Goal: Understand process/instructions

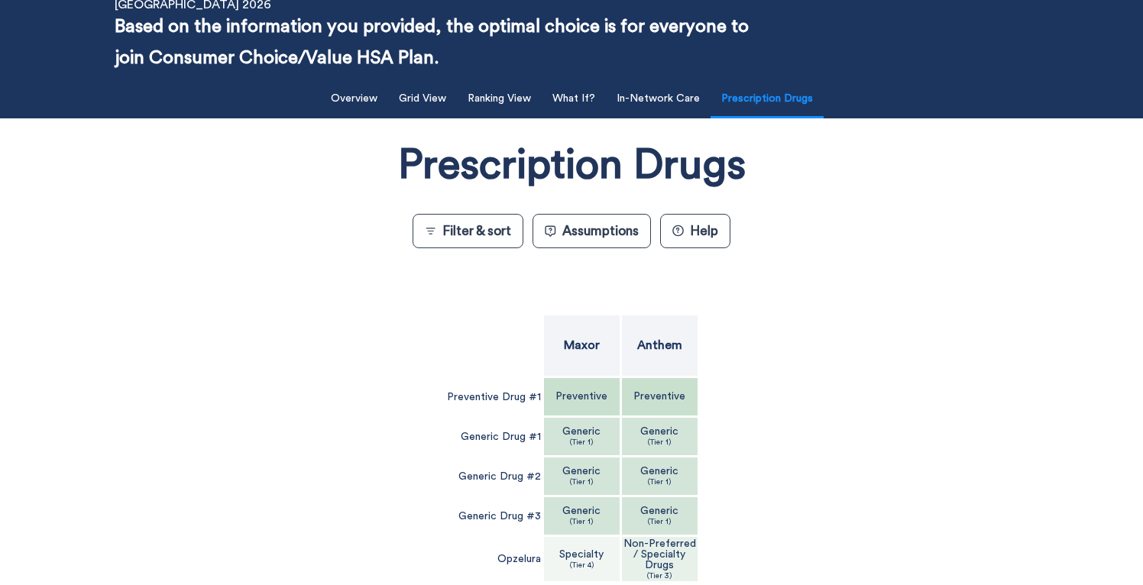
scroll to position [82, 0]
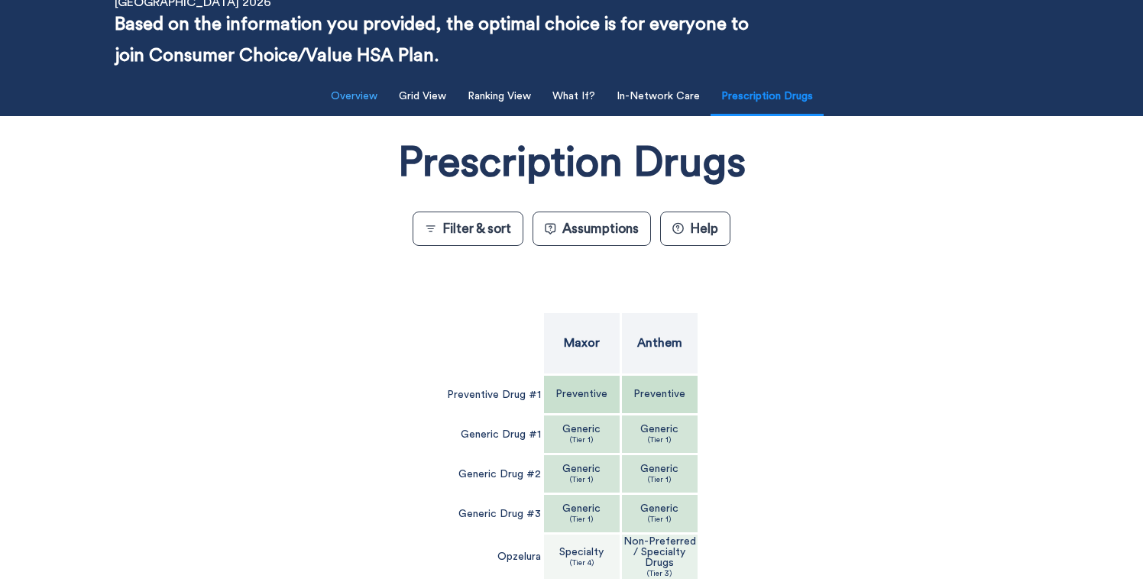
click at [350, 87] on button "Overview" at bounding box center [354, 96] width 65 height 31
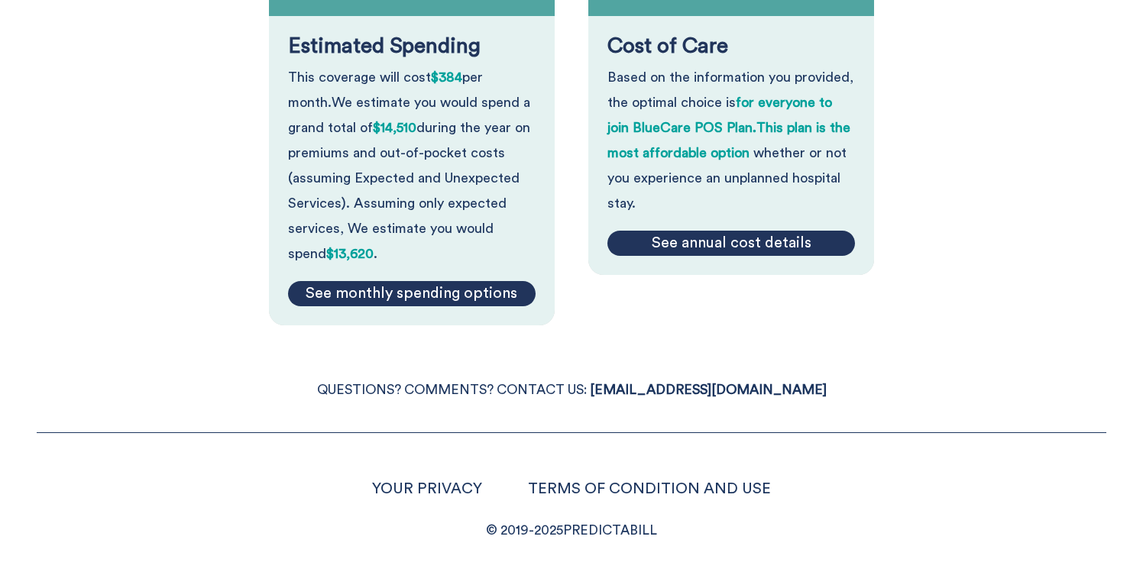
scroll to position [357, 0]
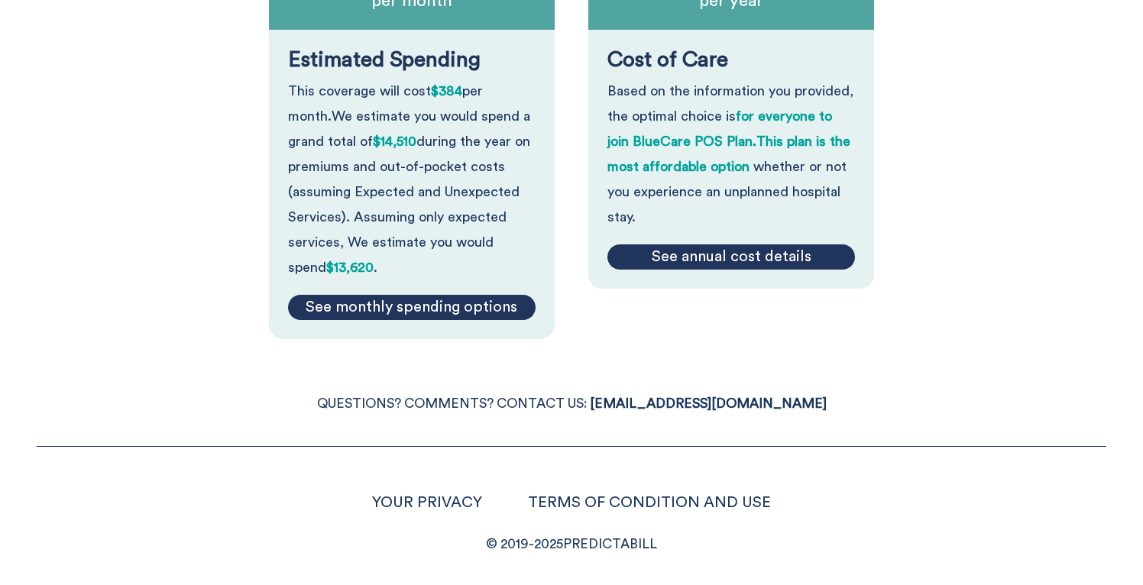
click at [455, 303] on div "See monthly spending options" at bounding box center [412, 307] width 248 height 25
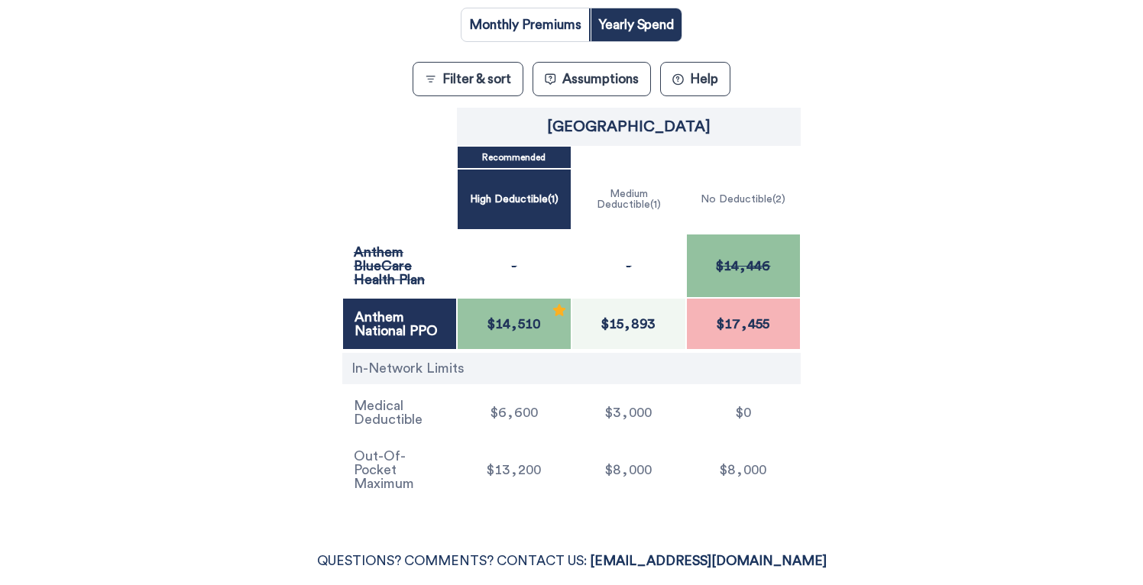
scroll to position [316, 0]
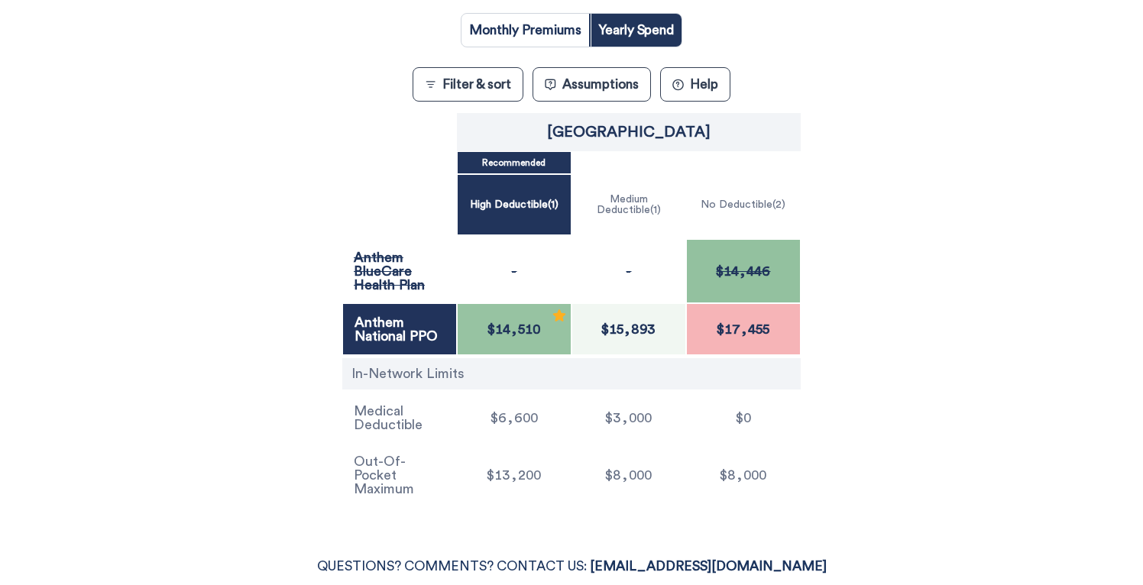
click at [753, 331] on span "$17,455" at bounding box center [743, 329] width 62 height 14
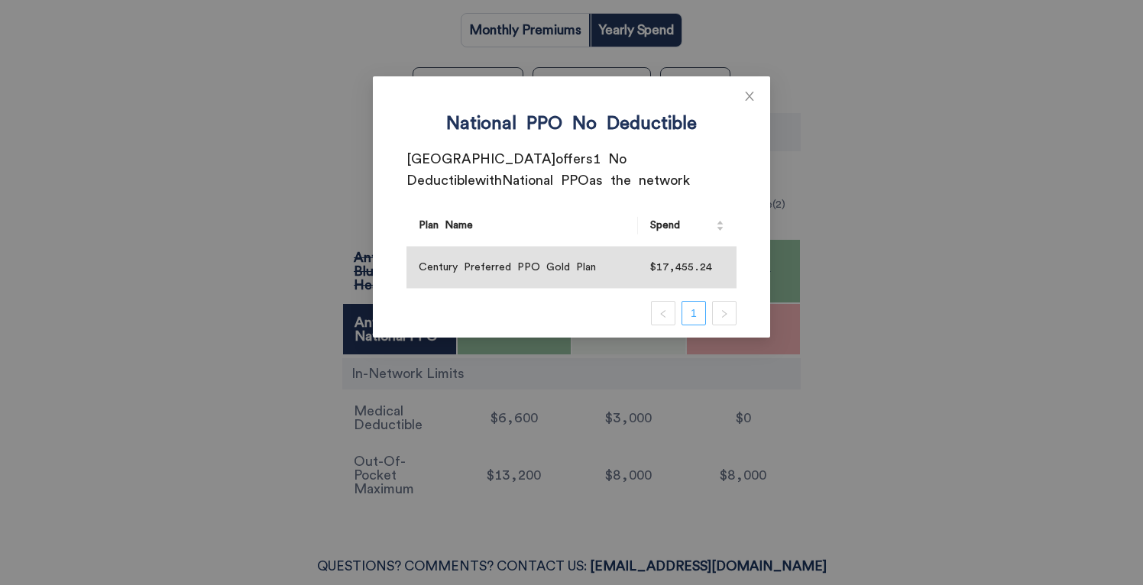
click at [694, 320] on link "1" at bounding box center [693, 313] width 23 height 23
click at [754, 94] on icon "close" at bounding box center [749, 96] width 12 height 12
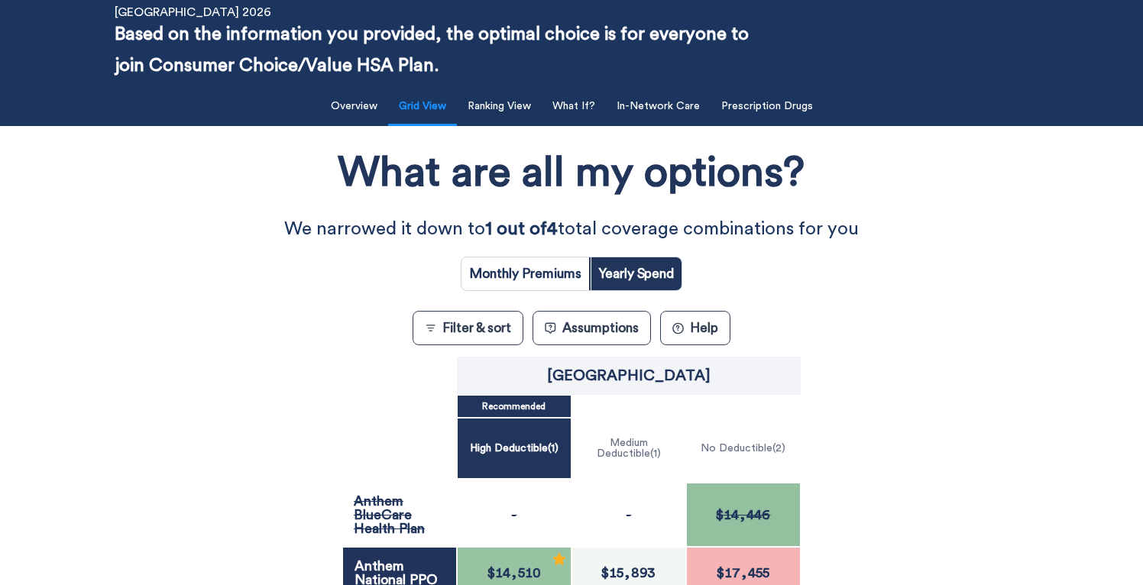
scroll to position [53, 0]
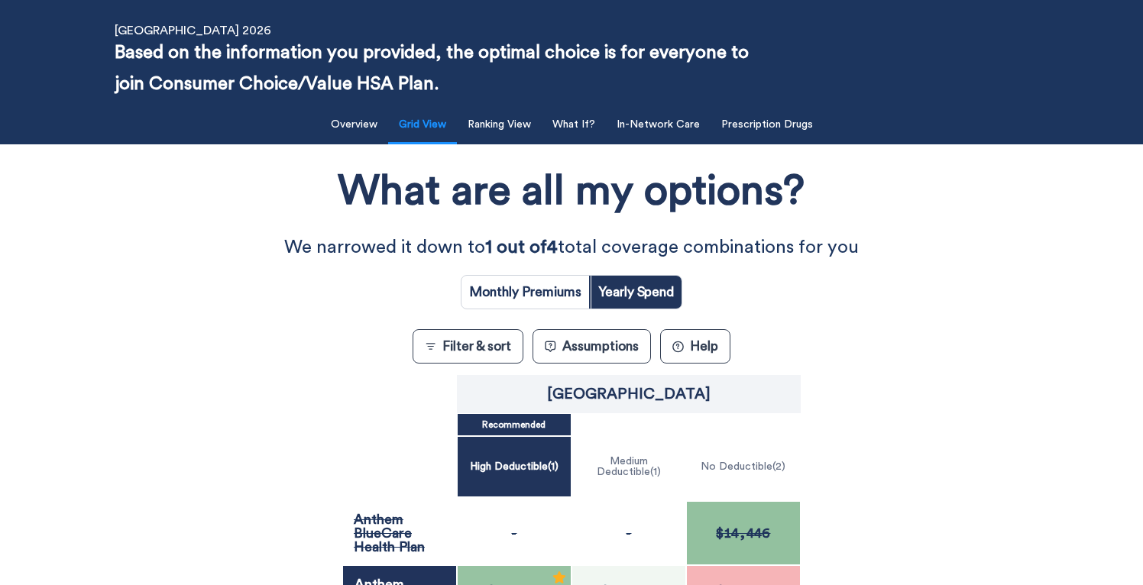
click at [639, 350] on button "Assumptions" at bounding box center [591, 346] width 118 height 34
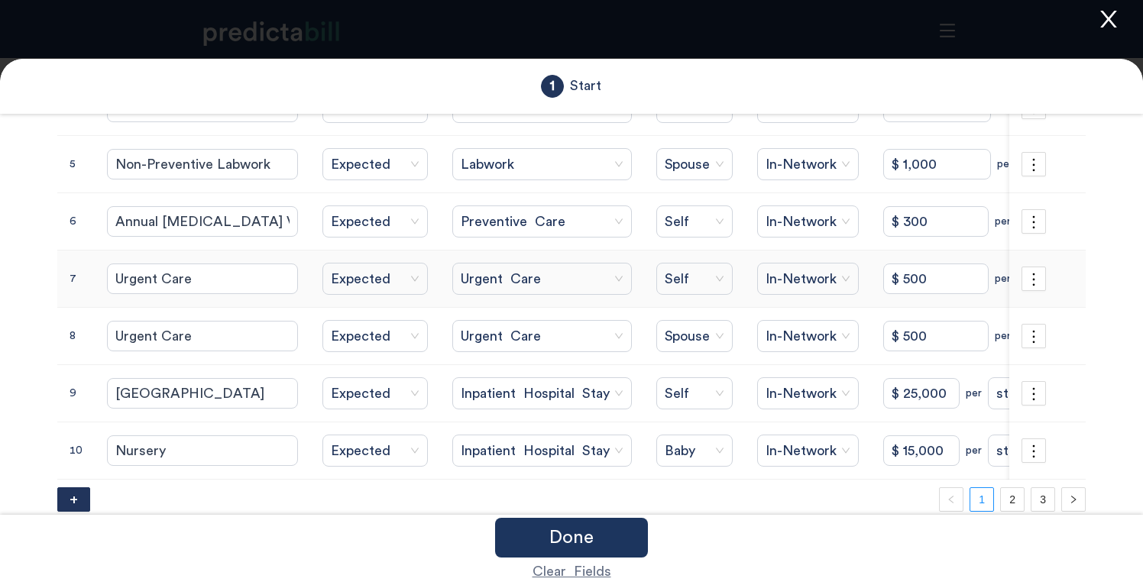
scroll to position [341, 0]
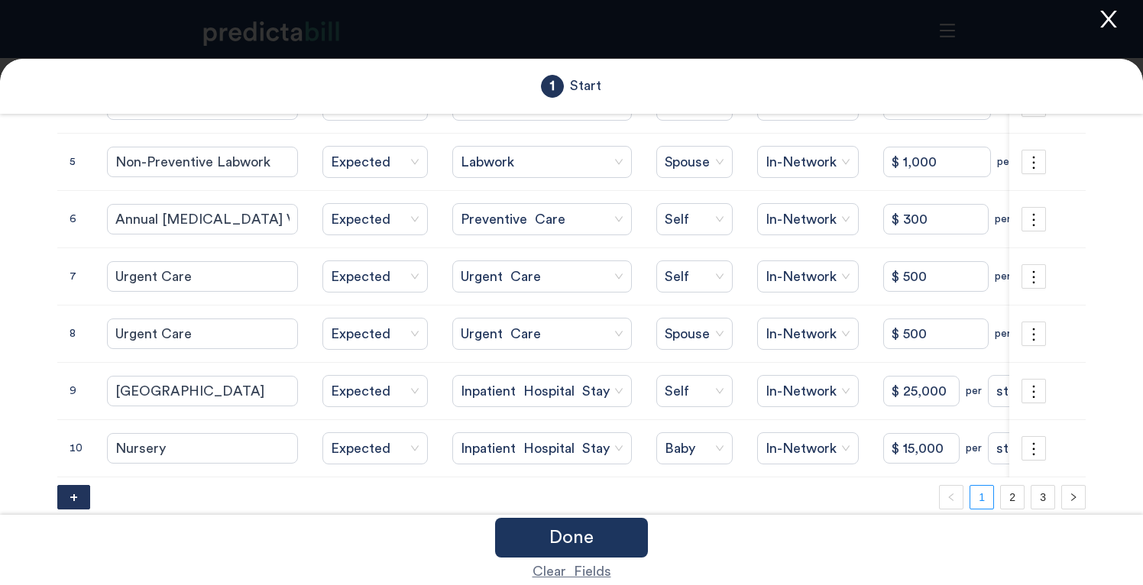
click at [1105, 19] on icon "close" at bounding box center [1108, 19] width 23 height 23
